Goal: Task Accomplishment & Management: Complete application form

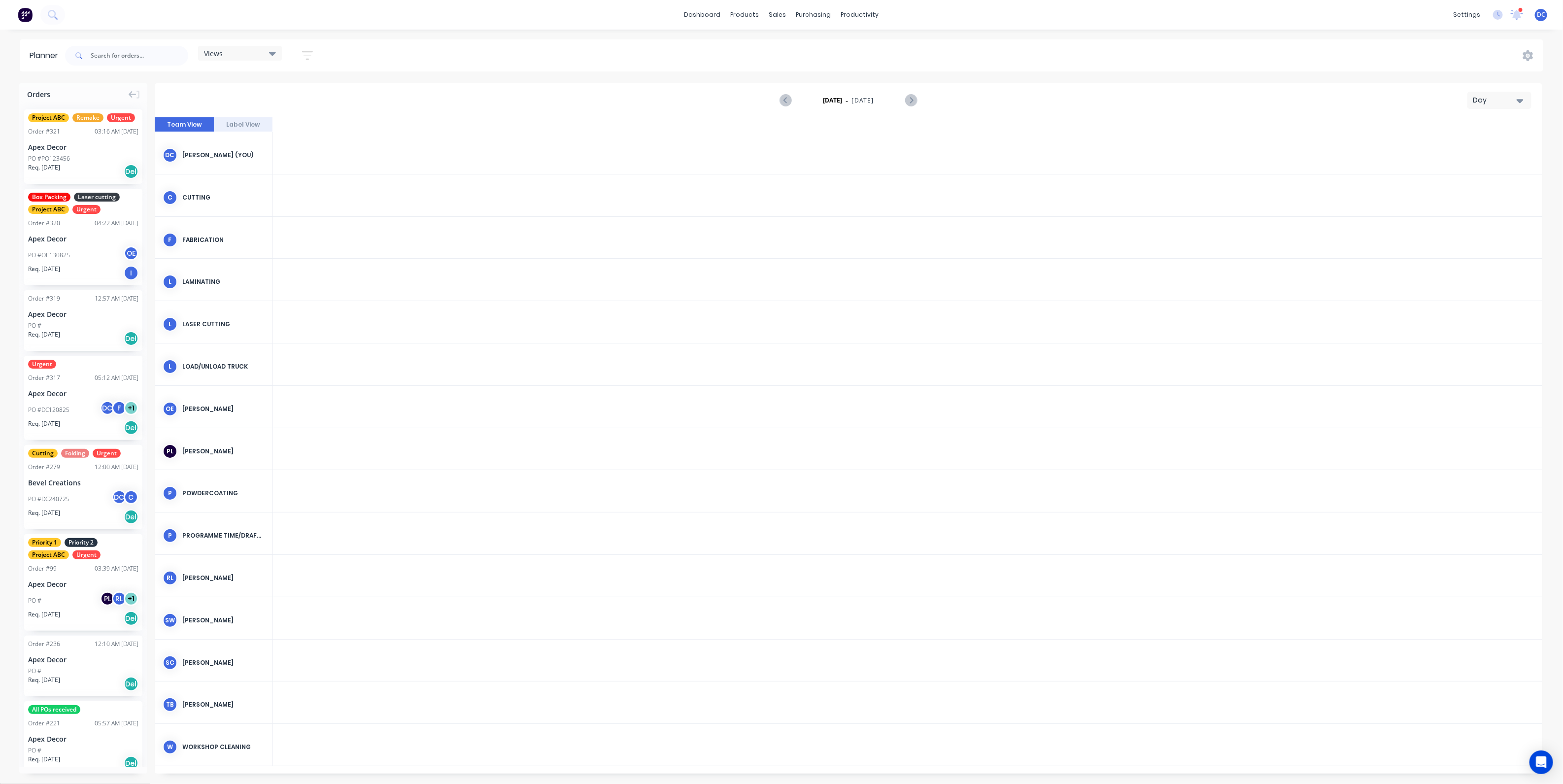
scroll to position [0, 2051]
click at [28, 12] on img at bounding box center [25, 15] width 15 height 15
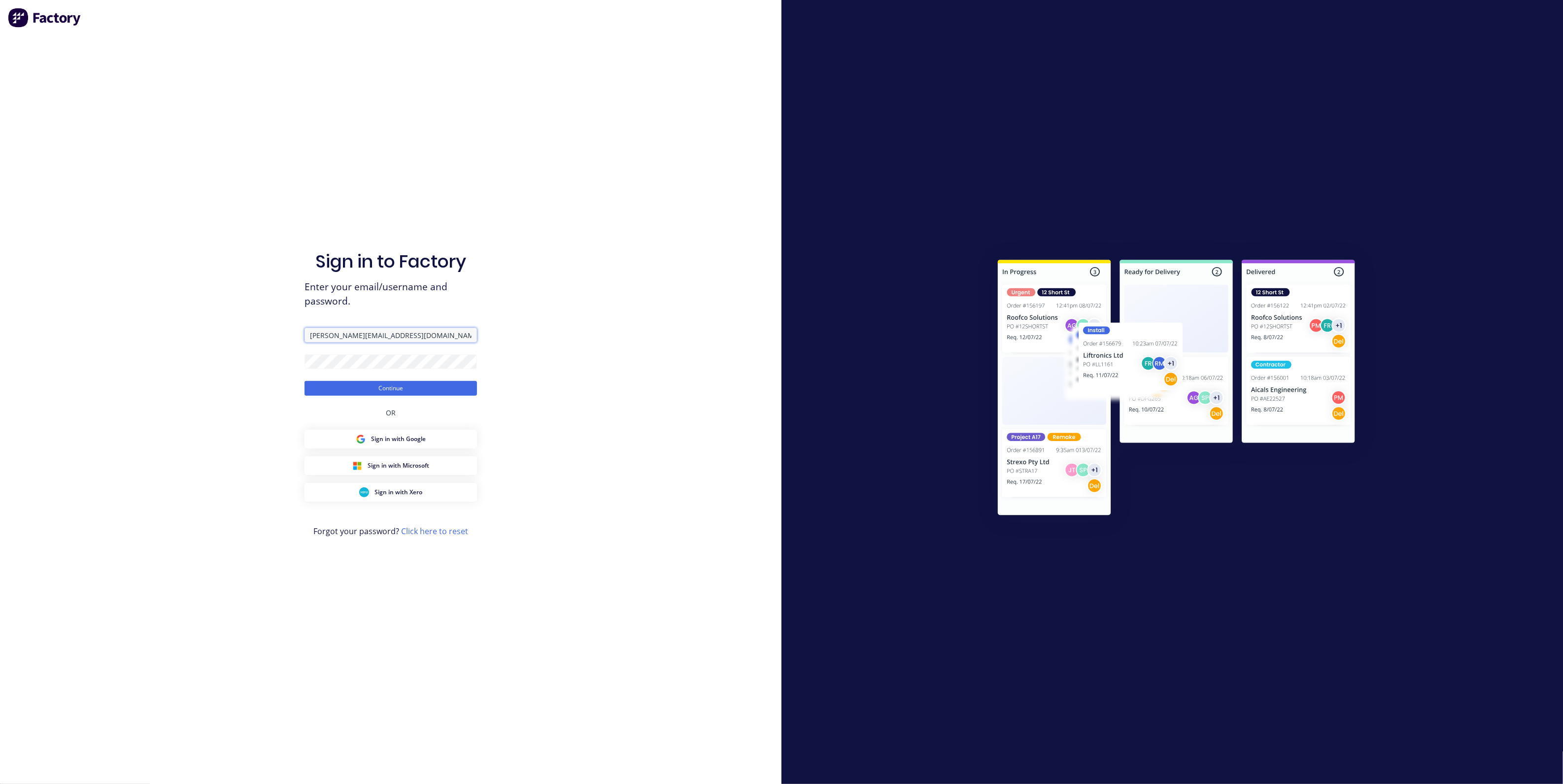
click at [365, 334] on input "david+fabrication@factory.app" at bounding box center [390, 335] width 172 height 15
type input "david+trailers@factory.app"
click at [304, 380] on button "Continue" at bounding box center [390, 388] width 172 height 15
